Goal: Task Accomplishment & Management: Complete application form

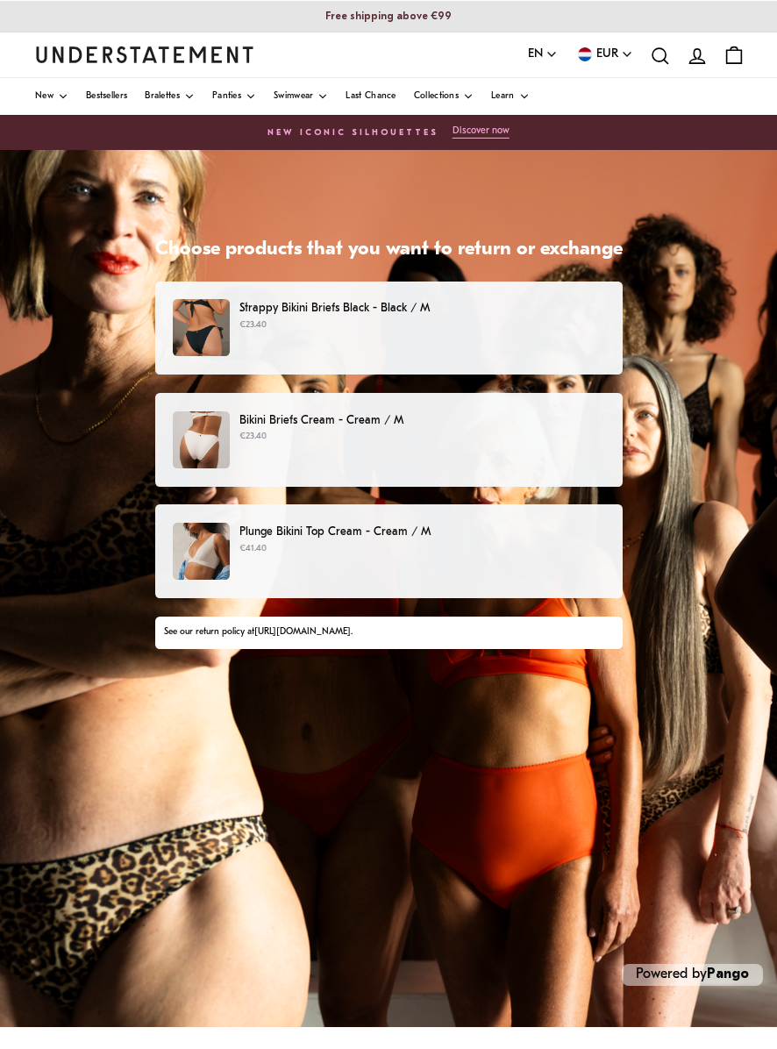
click at [470, 554] on p "€41.40" at bounding box center [422, 549] width 365 height 14
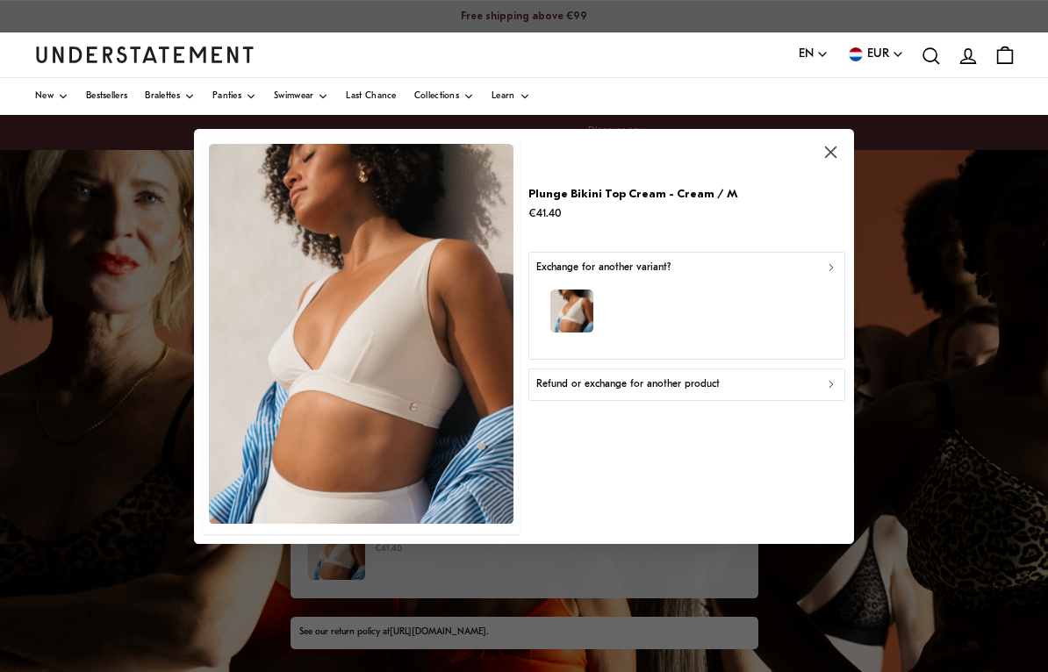
click at [731, 380] on div "Refund or exchange for another product" at bounding box center [686, 384] width 301 height 17
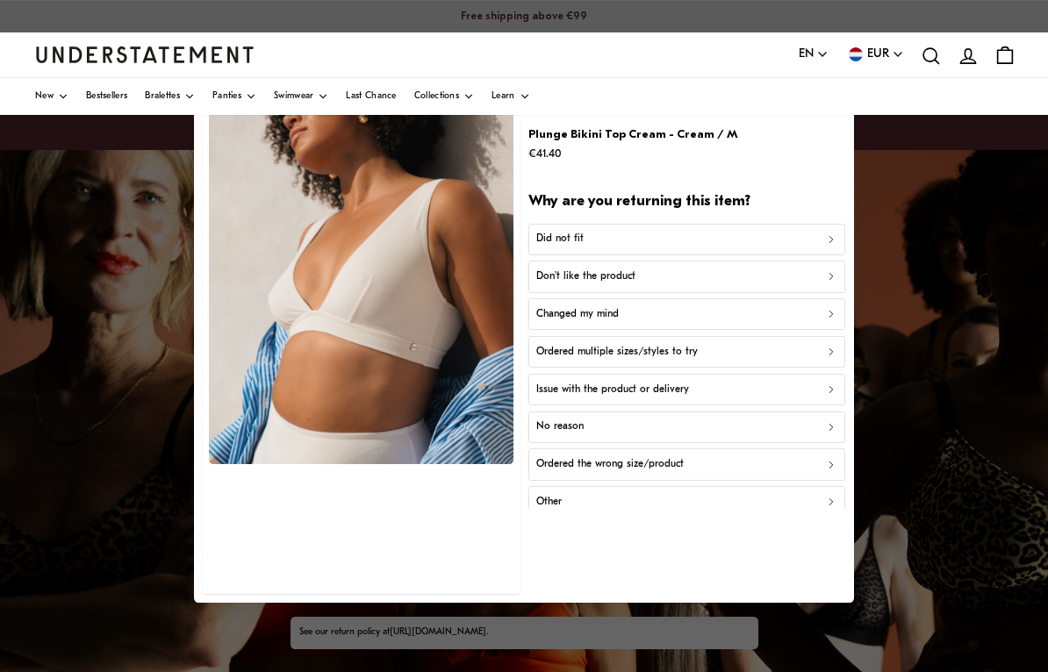
click at [731, 228] on button "Did not fit" at bounding box center [686, 239] width 317 height 32
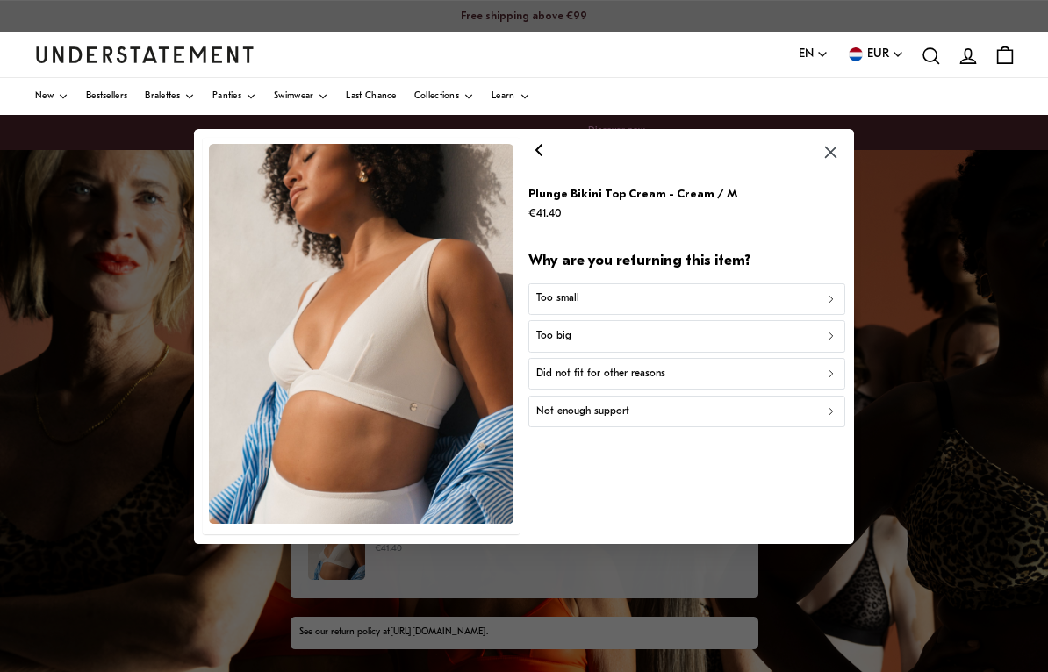
click at [539, 156] on icon "button" at bounding box center [538, 149] width 21 height 21
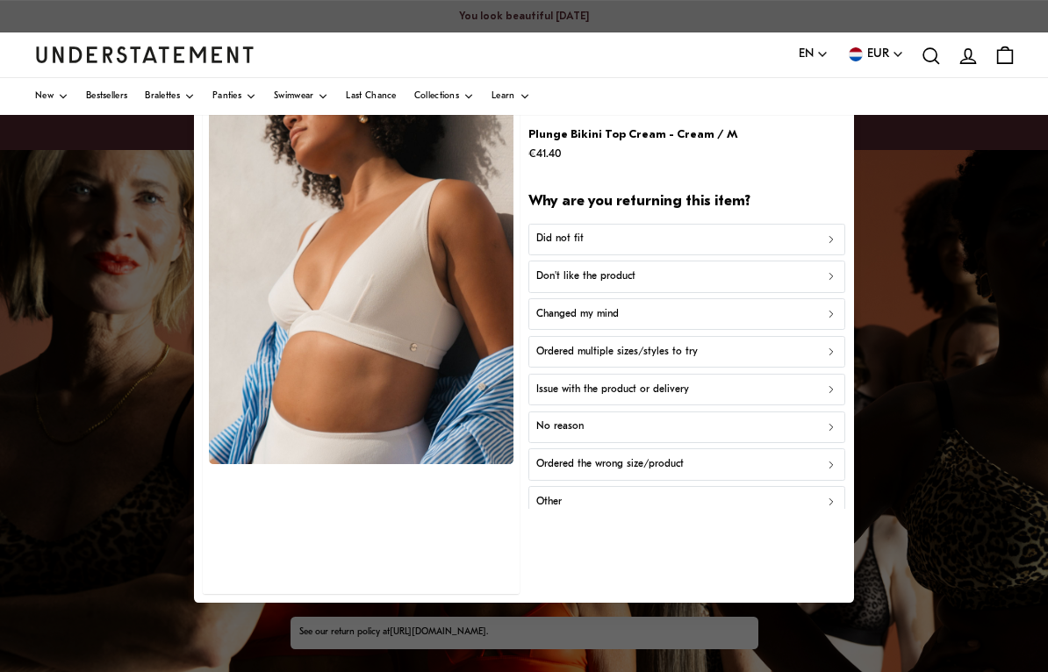
click at [731, 275] on div "Don't like the product" at bounding box center [686, 276] width 301 height 17
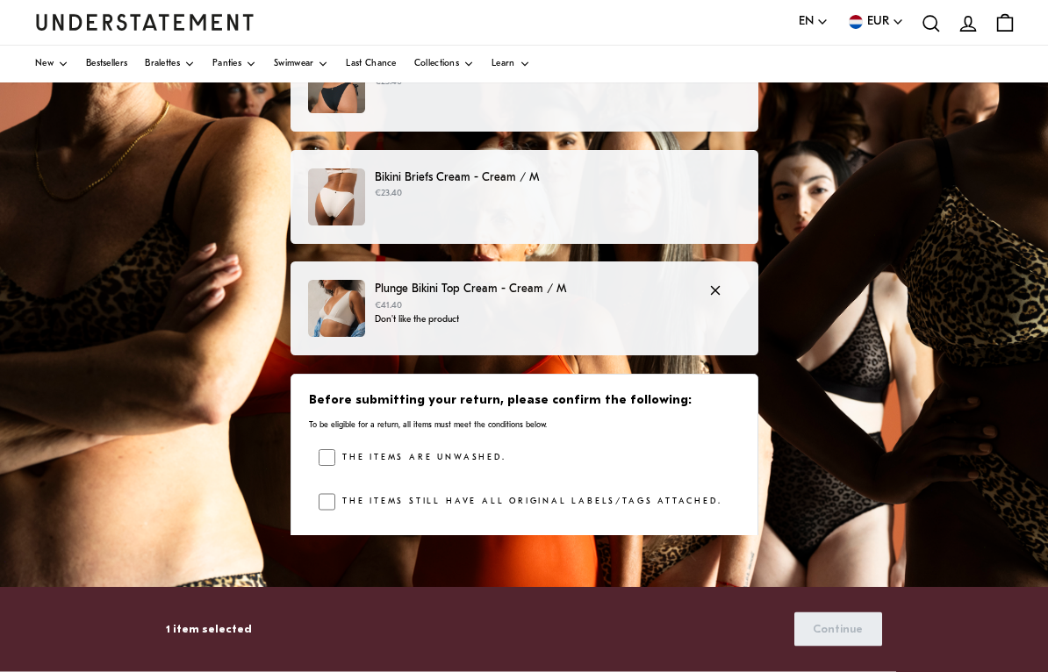
scroll to position [243, 0]
click at [471, 458] on label "The items are unwashed." at bounding box center [420, 458] width 170 height 18
click at [504, 503] on label "The items still have all original labels/tags attached." at bounding box center [528, 502] width 386 height 18
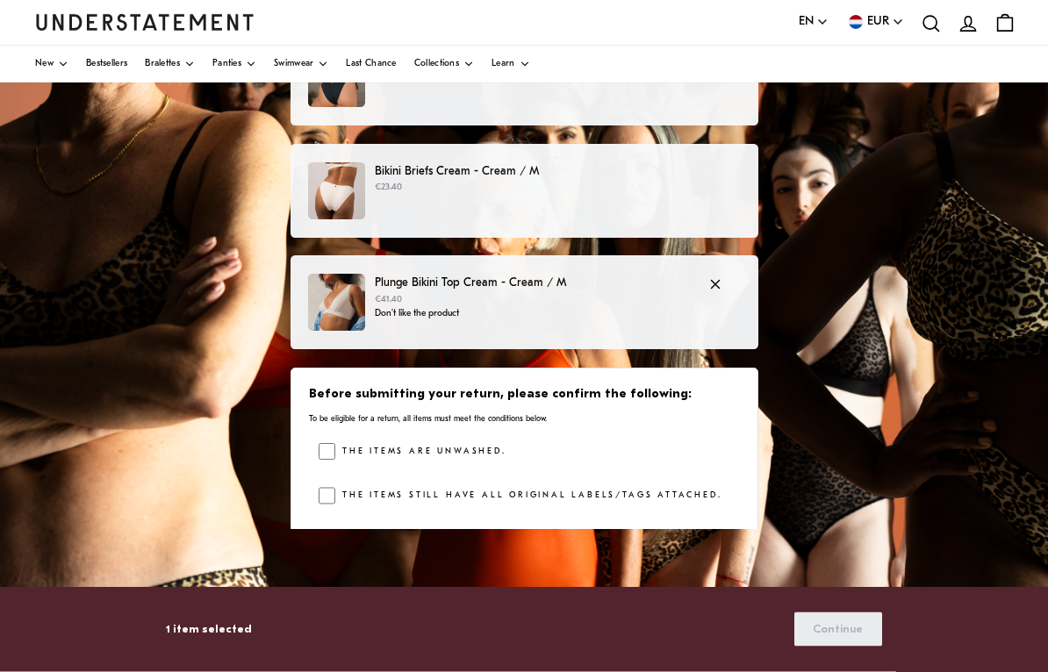
scroll to position [320, 0]
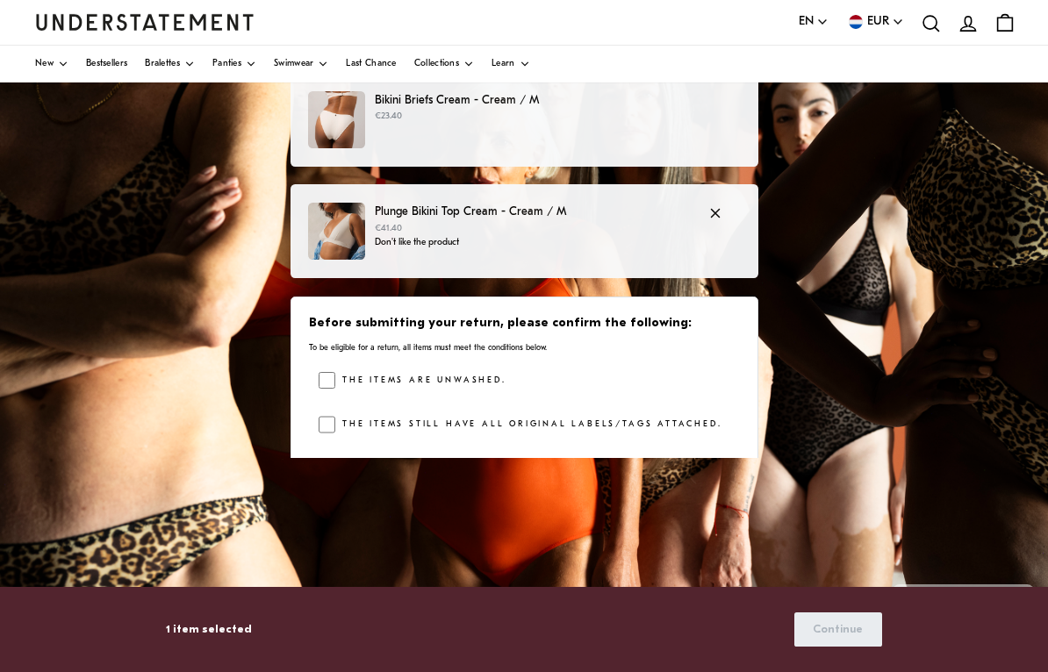
click at [731, 522] on div "Strappy Bikini Briefs Black - Black / M €23.40 Bikini Briefs Cream - Cream / M …" at bounding box center [524, 266] width 468 height 611
click at [731, 518] on div "Strappy Bikini Briefs Black - Black / M €23.40 Bikini Briefs Cream - Cream / M …" at bounding box center [524, 266] width 468 height 611
click at [607, 238] on p "Don't like the product" at bounding box center [533, 243] width 316 height 14
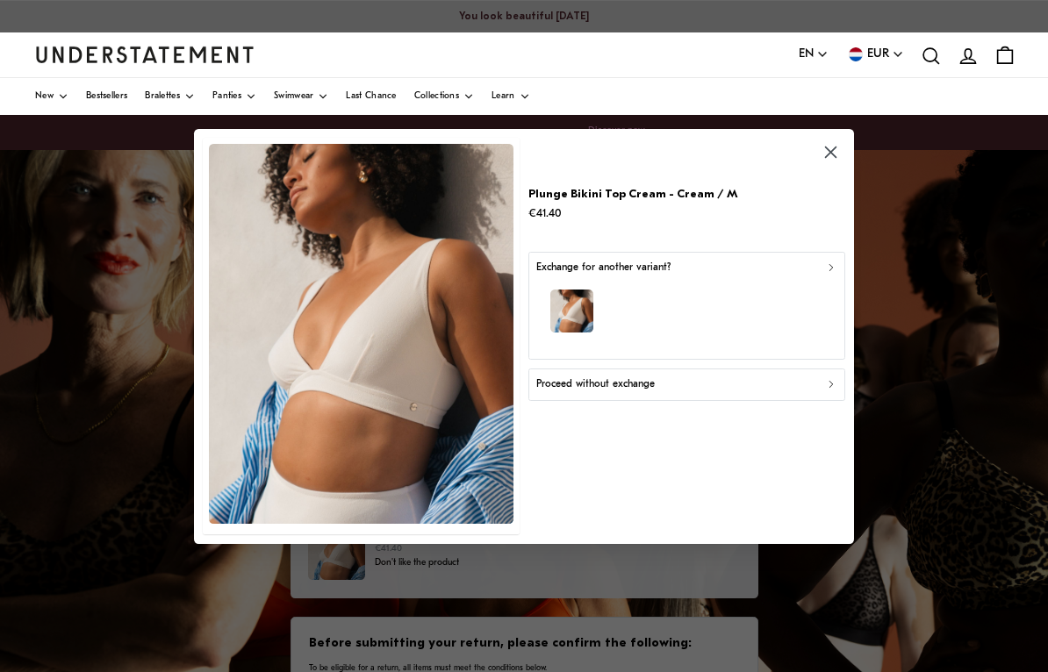
click at [731, 276] on div "Exchange for another variant?" at bounding box center [686, 267] width 301 height 17
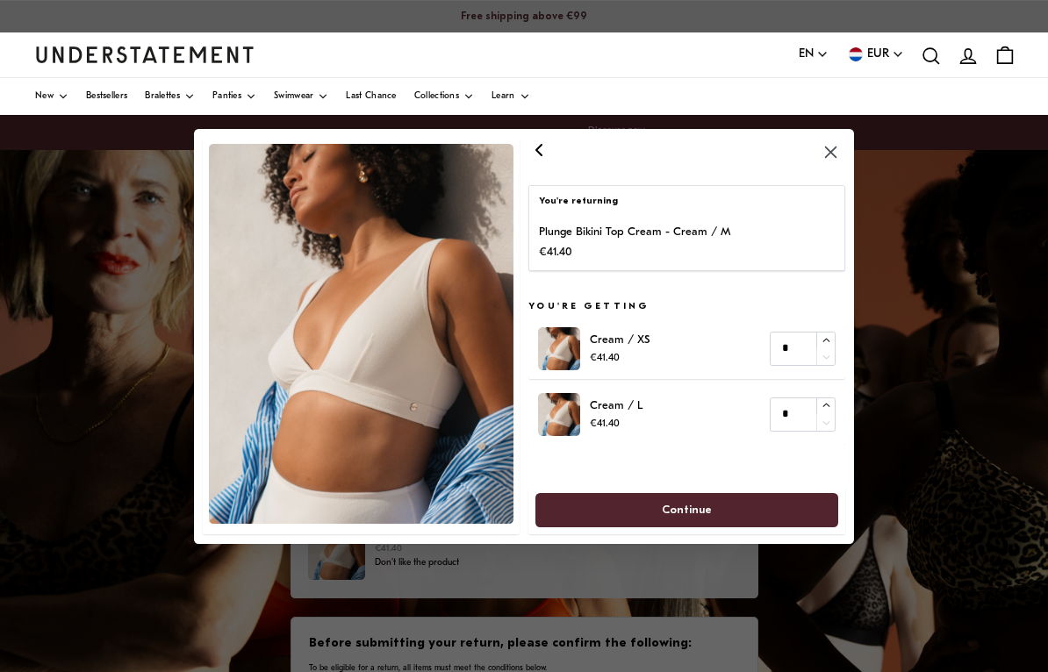
click at [543, 154] on icon "button" at bounding box center [538, 149] width 21 height 21
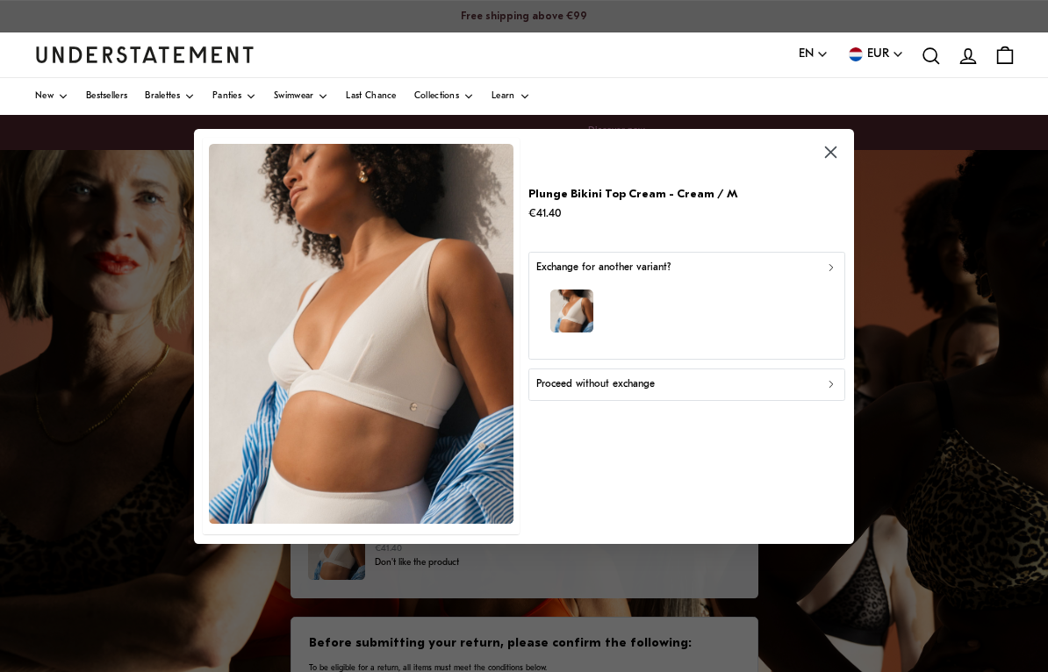
click at [731, 162] on icon "button" at bounding box center [830, 152] width 20 height 20
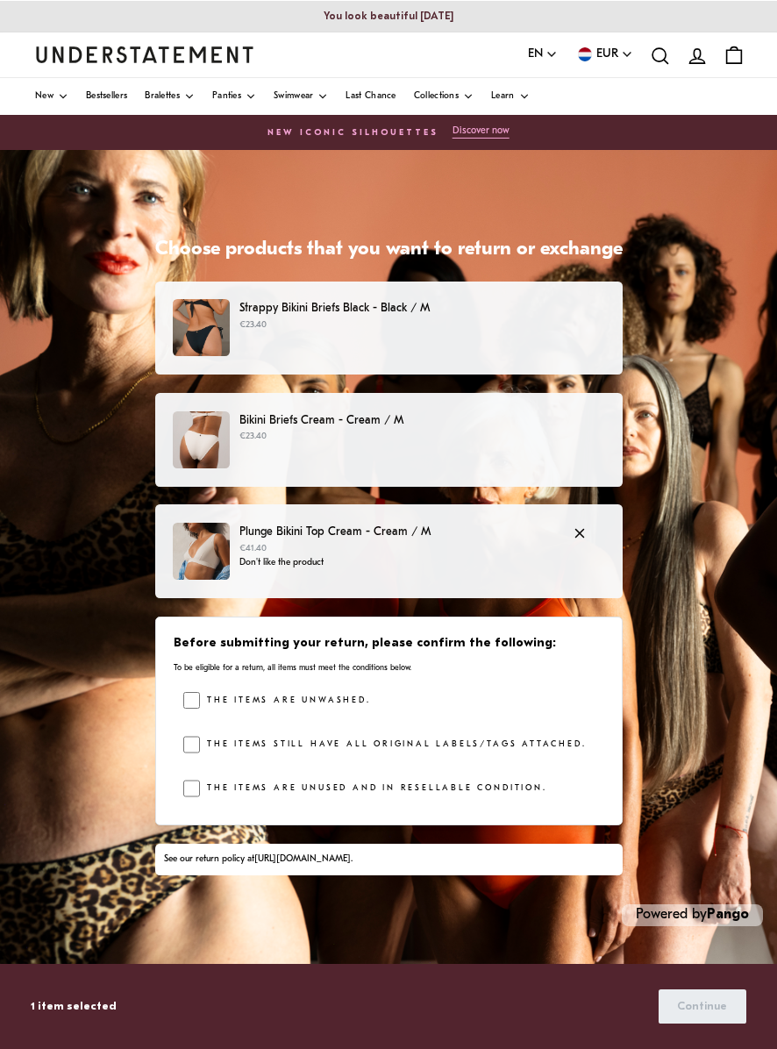
click at [473, 787] on label "The items are unused and in resellable condition." at bounding box center [373, 789] width 347 height 18
click at [708, 987] on span "Continue" at bounding box center [702, 1007] width 50 height 32
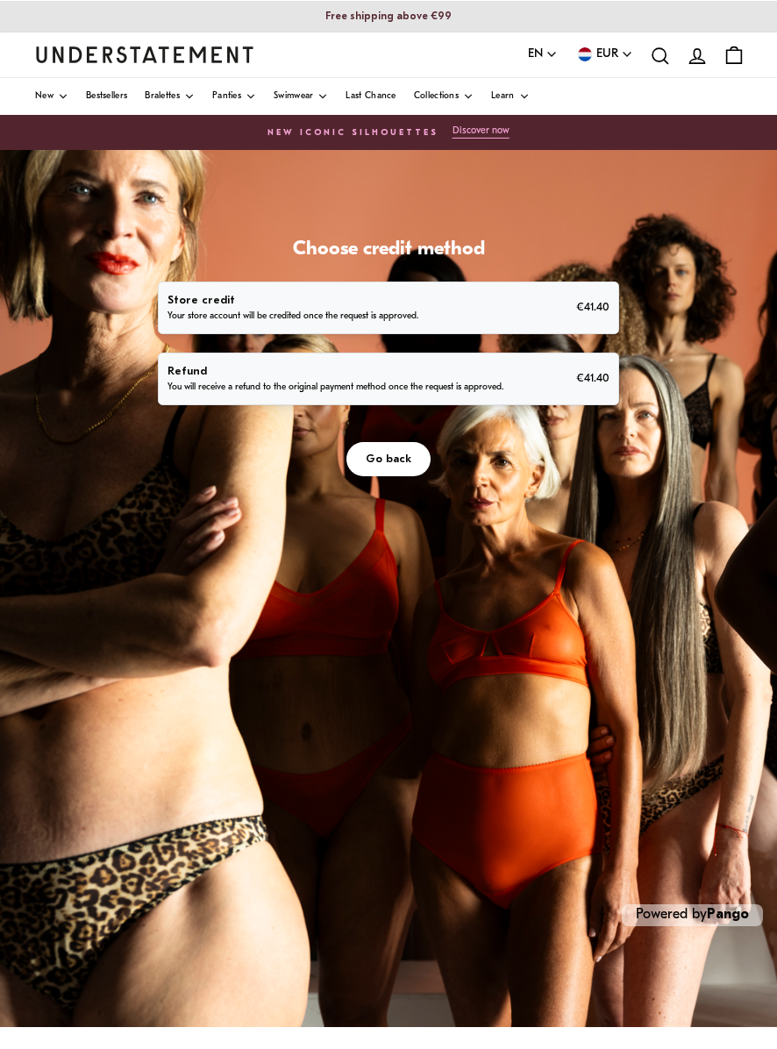
click at [571, 380] on div "Refund You will receive a refund to the original payment method once the reques…" at bounding box center [389, 378] width 442 height 33
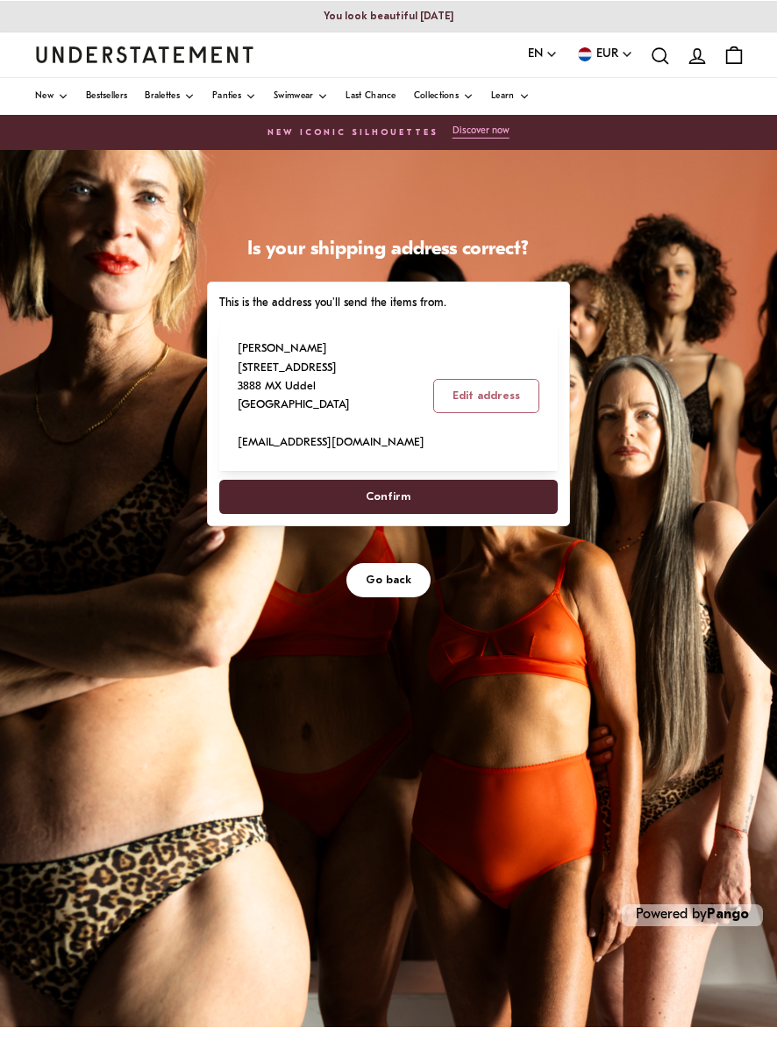
click at [458, 500] on span "Confirm" at bounding box center [389, 497] width 300 height 32
select select "**"
